Goal: Information Seeking & Learning: Learn about a topic

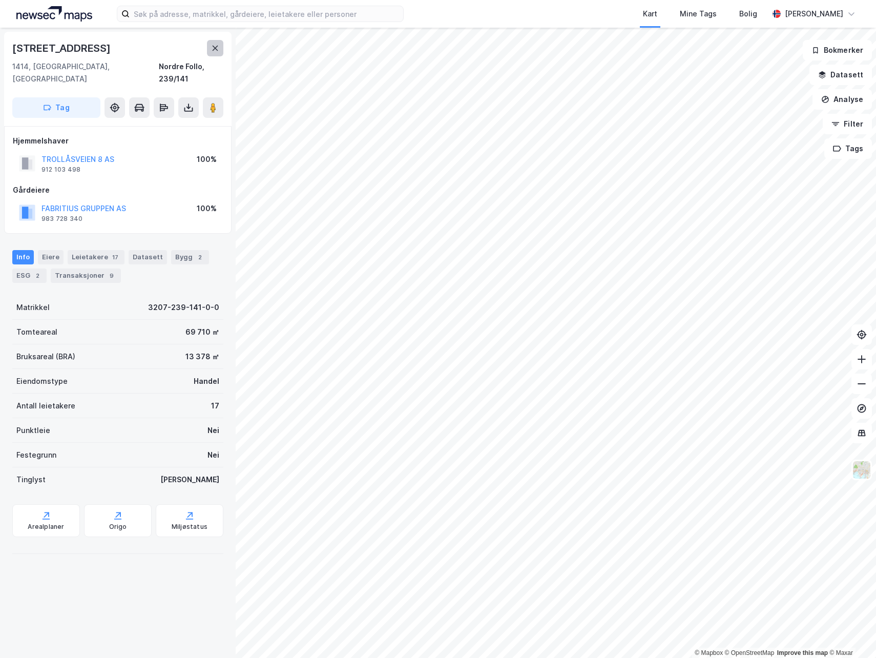
click at [213, 49] on icon at bounding box center [215, 48] width 8 height 8
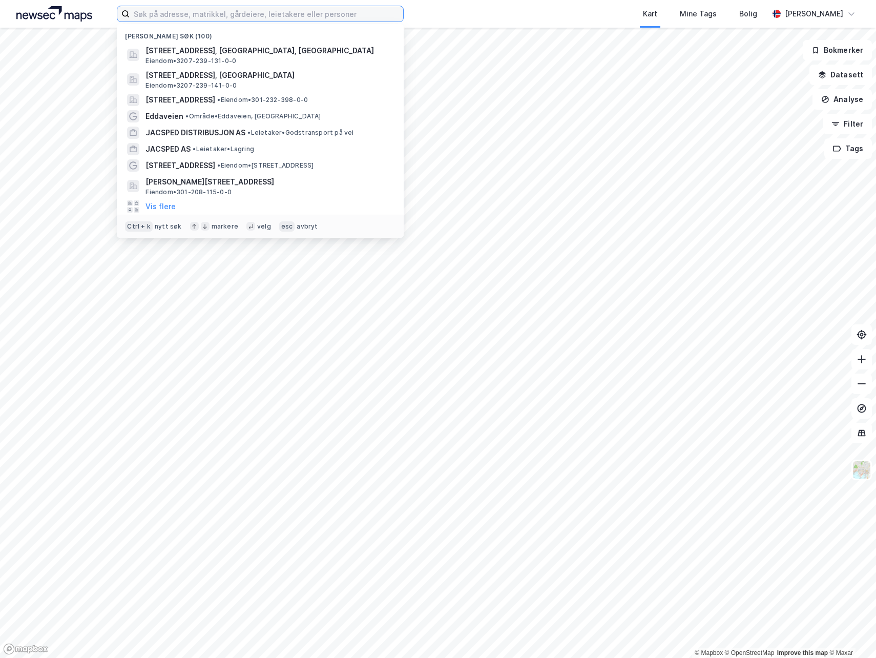
click at [178, 15] on input at bounding box center [267, 13] width 274 height 15
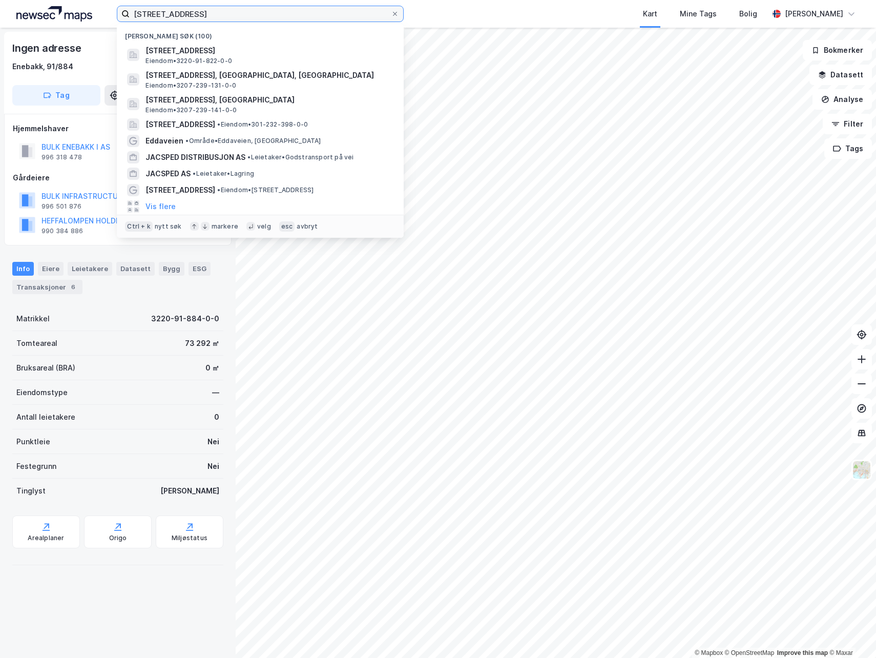
drag, startPoint x: 241, startPoint y: 19, endPoint x: 71, endPoint y: 25, distance: 170.2
click at [71, 25] on div "osloveien 630 Nylige søk (100) Osloveien 630, 1914, [GEOGRAPHIC_DATA], ENEBAKK …" at bounding box center [438, 14] width 876 height 28
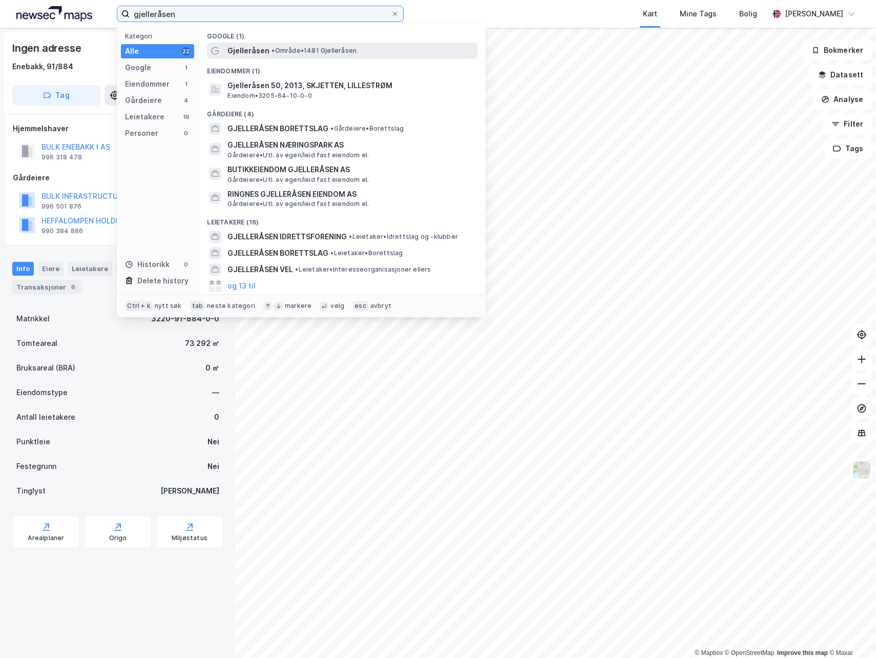
type input "gjelleråsen"
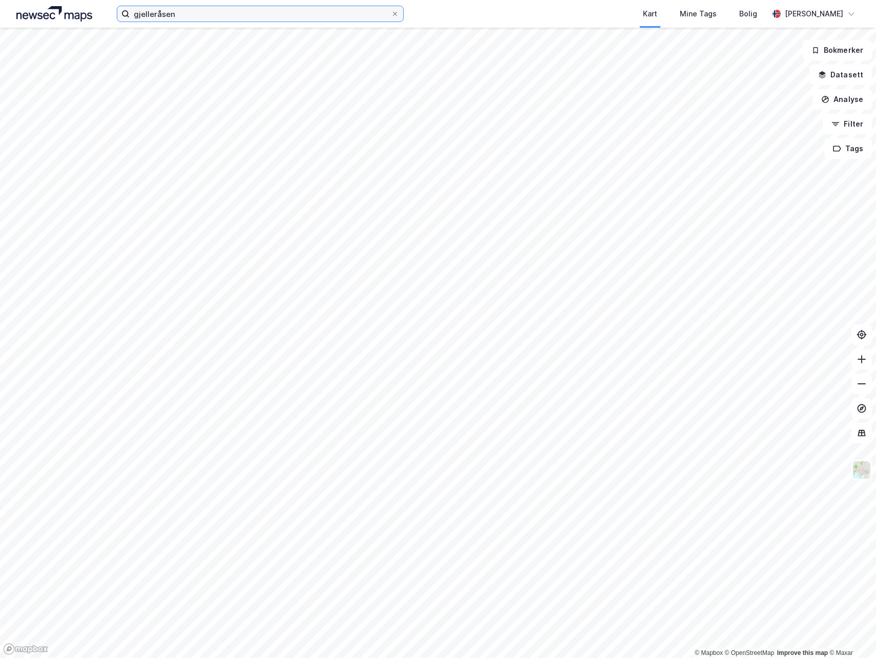
click at [224, 18] on input "gjelleråsen" at bounding box center [260, 13] width 261 height 15
click at [395, 13] on icon at bounding box center [395, 14] width 6 height 6
click at [391, 13] on input "gjelleråsen" at bounding box center [260, 13] width 261 height 15
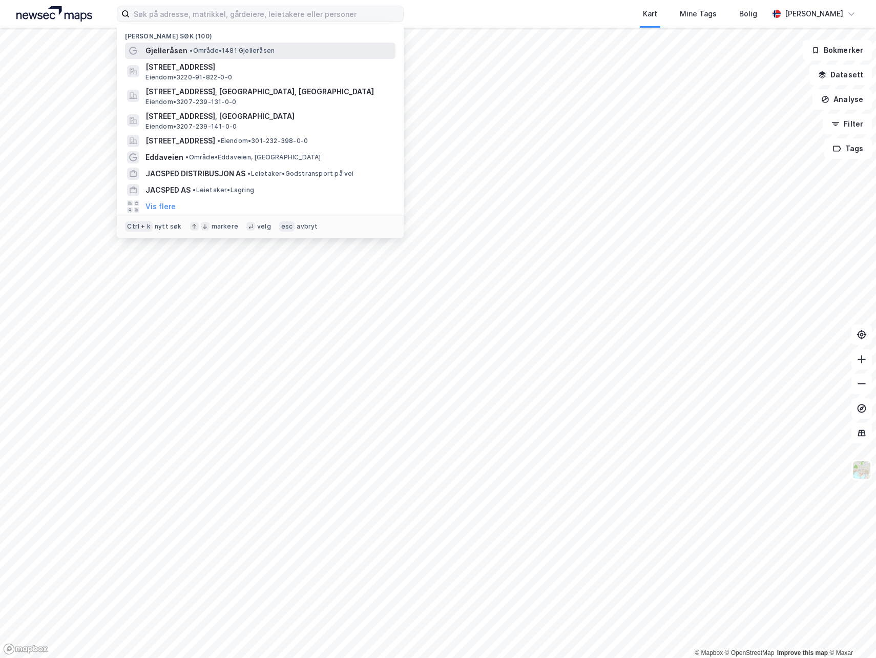
click at [249, 50] on span "• Område • 1481 [GEOGRAPHIC_DATA]" at bounding box center [232, 51] width 85 height 8
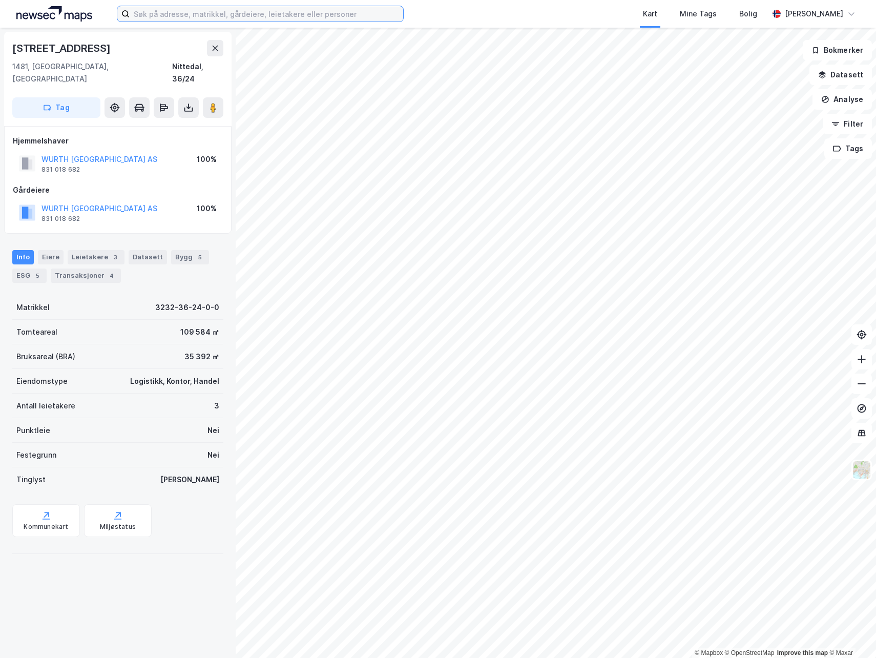
click at [255, 16] on input at bounding box center [267, 13] width 274 height 15
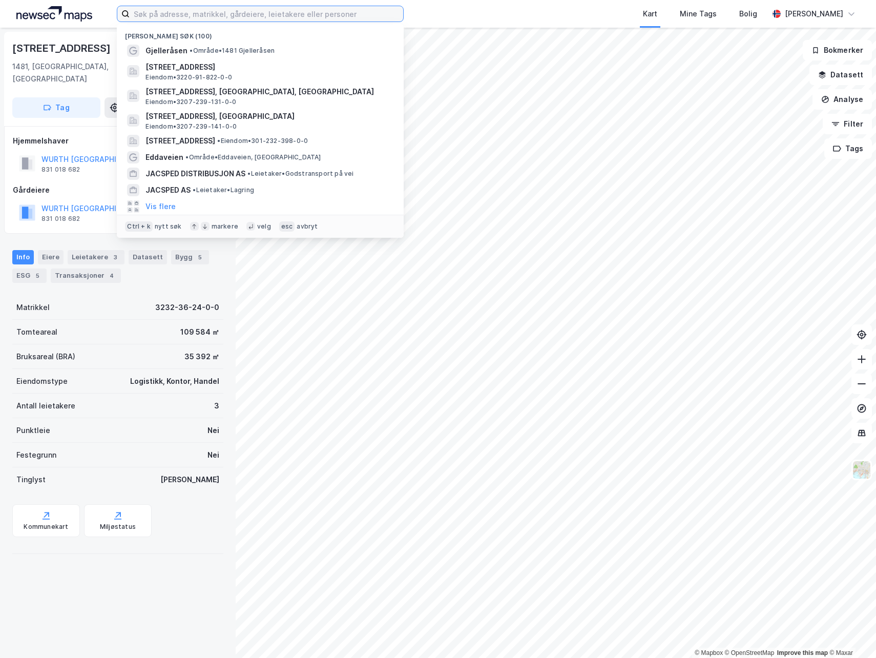
type input "t"
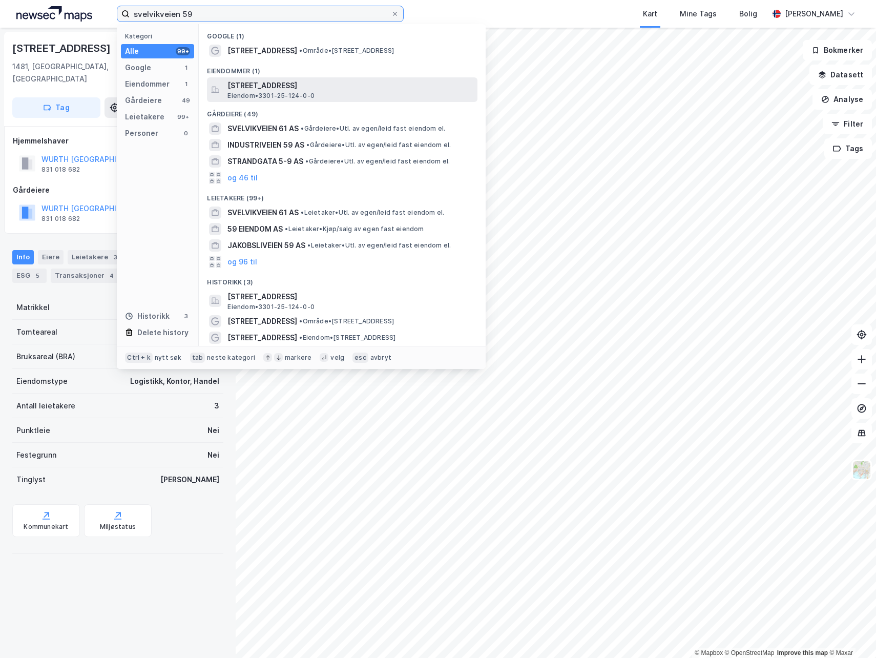
type input "svelvikveien 59"
